Goal: Find contact information: Find contact information

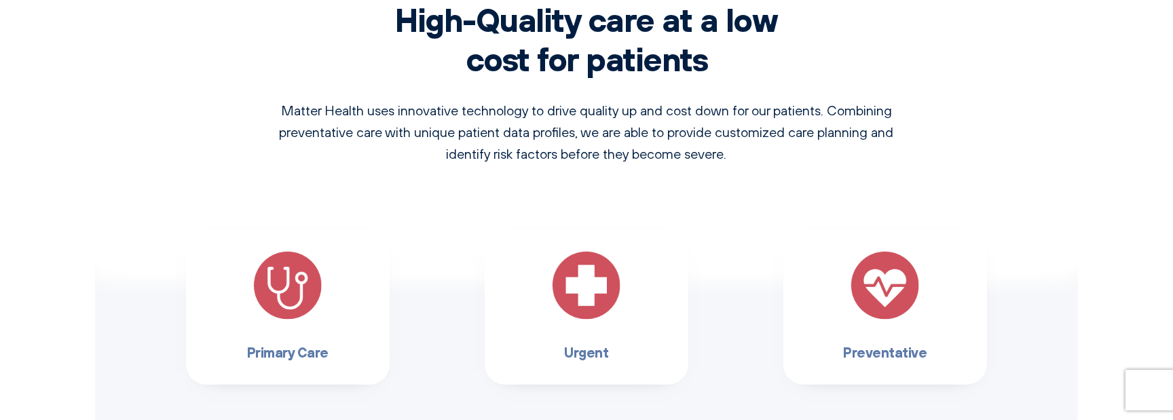
scroll to position [1222, 0]
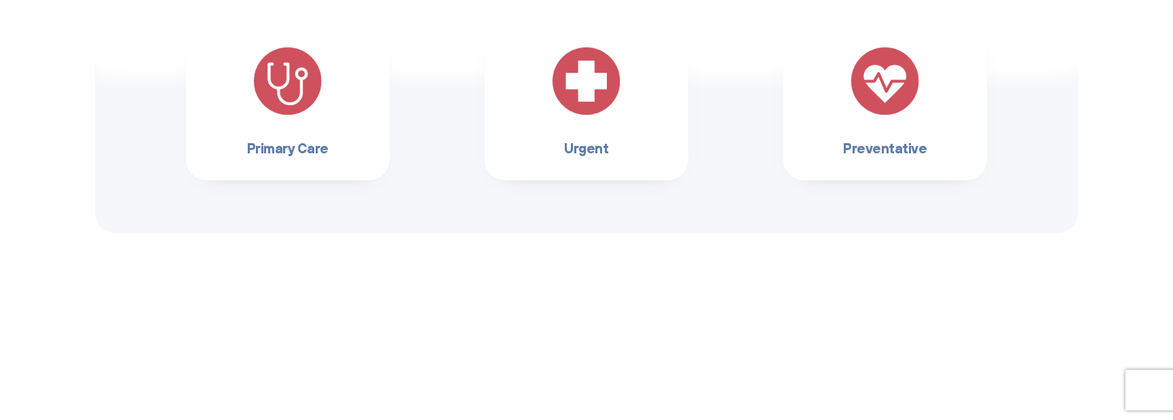
click at [295, 88] on img at bounding box center [288, 82] width 68 height 68
click at [304, 147] on h3 "Primary Care" at bounding box center [288, 148] width 160 height 22
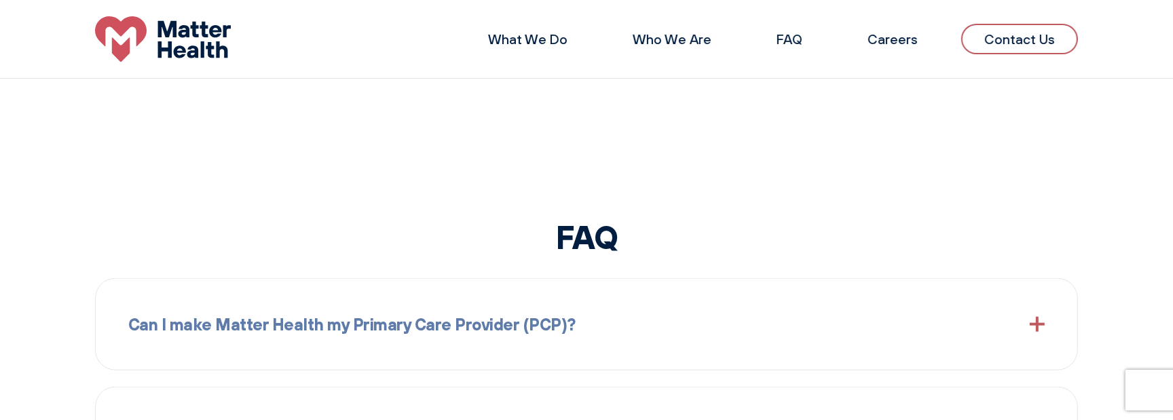
scroll to position [1190, 0]
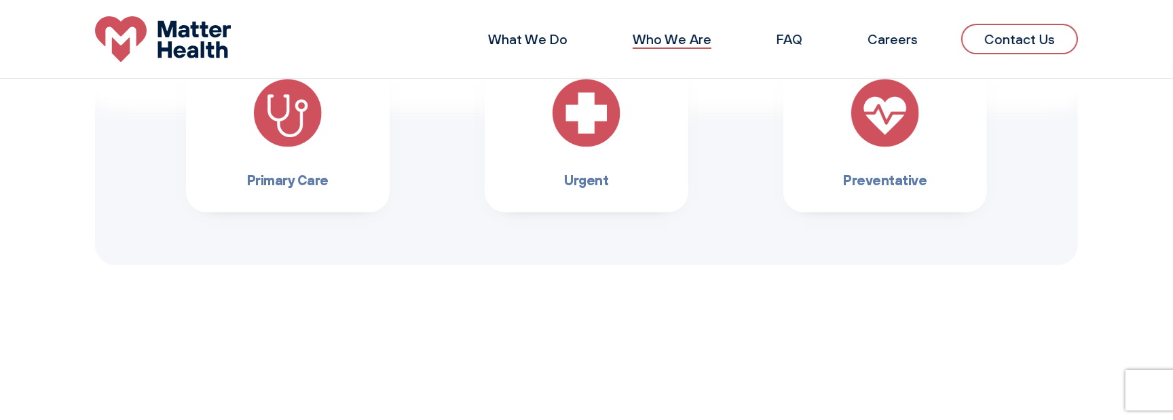
click at [699, 38] on link "Who We Are" at bounding box center [672, 39] width 79 height 17
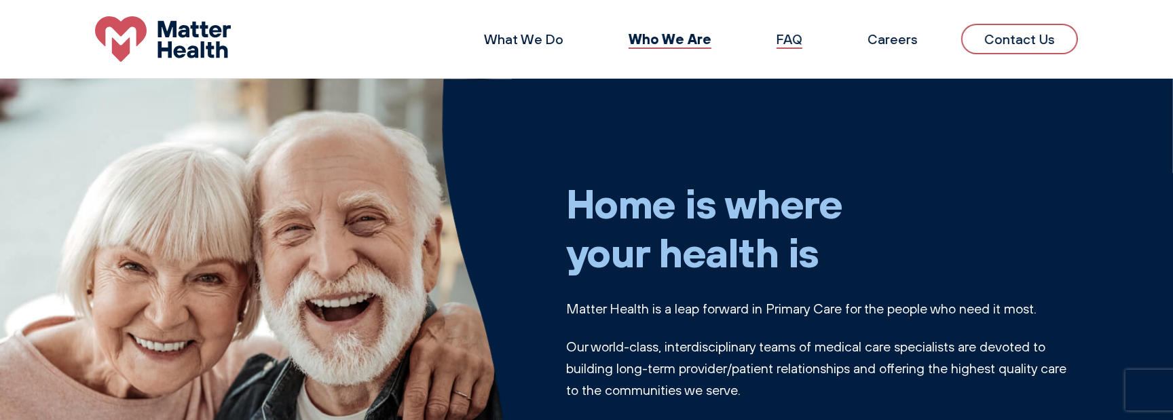
click at [791, 41] on link "FAQ" at bounding box center [789, 39] width 26 height 17
click at [792, 39] on link "FAQ" at bounding box center [789, 39] width 26 height 17
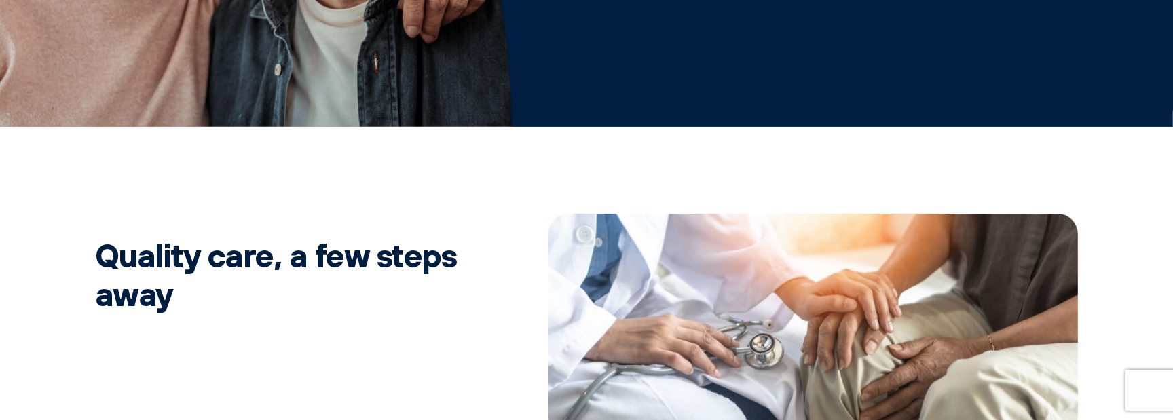
scroll to position [554, 0]
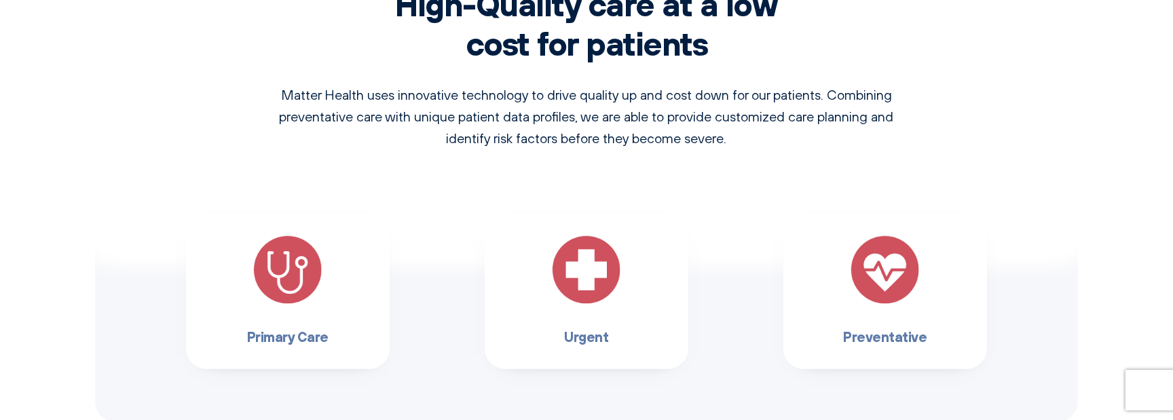
scroll to position [1100, 0]
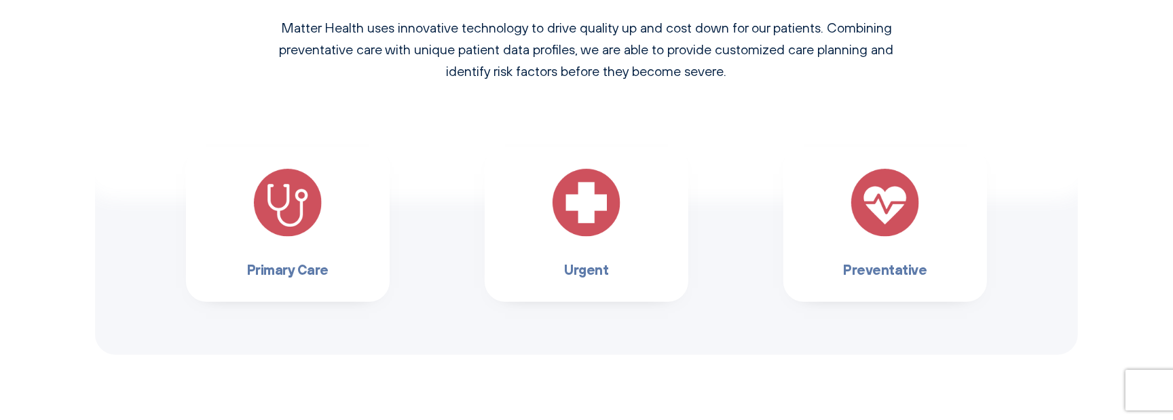
click at [297, 269] on h3 "Primary Care" at bounding box center [288, 270] width 160 height 22
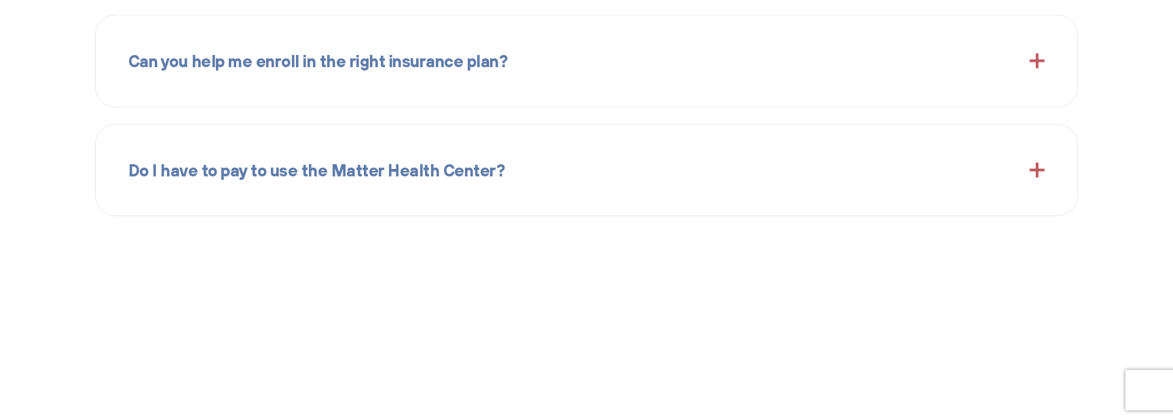
scroll to position [2254, 0]
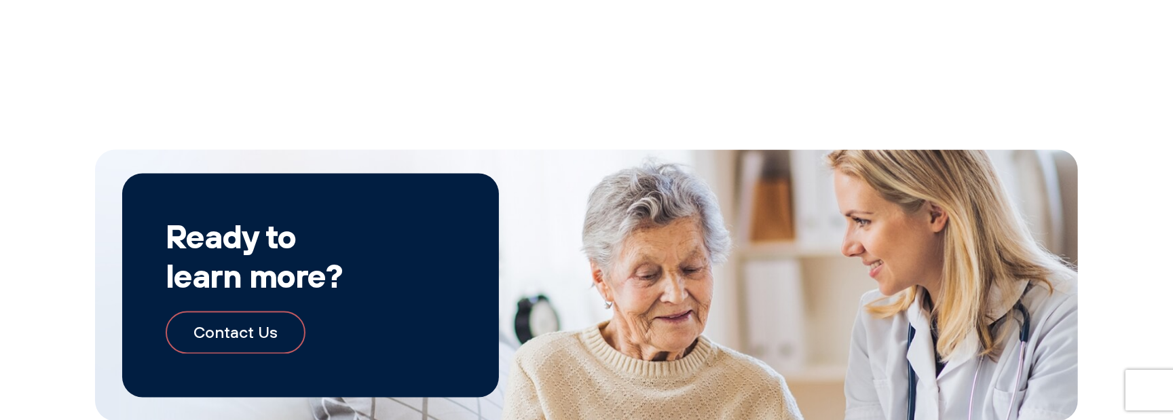
click at [237, 331] on link "Contact Us" at bounding box center [236, 333] width 140 height 42
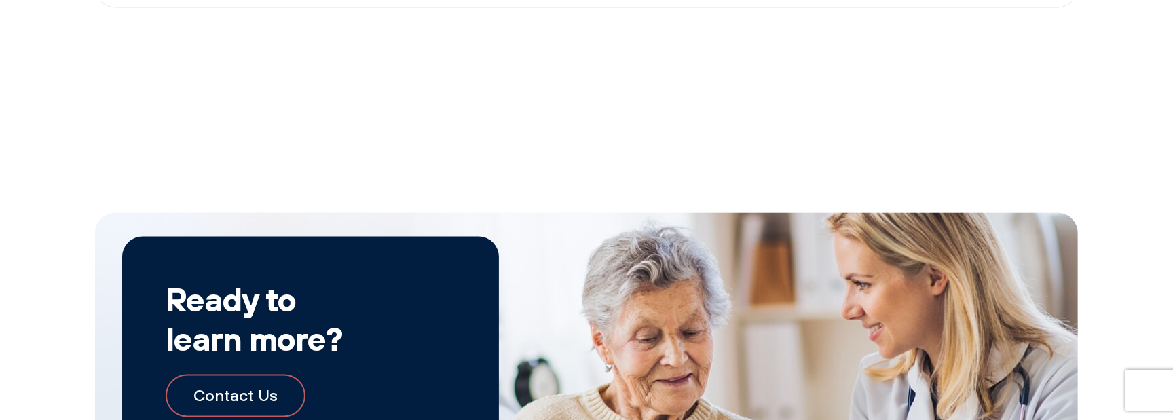
scroll to position [2207, 0]
